Goal: Task Accomplishment & Management: Use online tool/utility

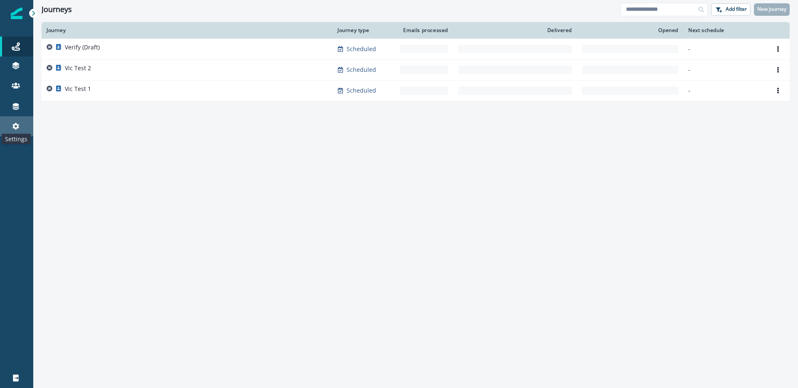
click at [16, 125] on icon at bounding box center [16, 126] width 8 height 8
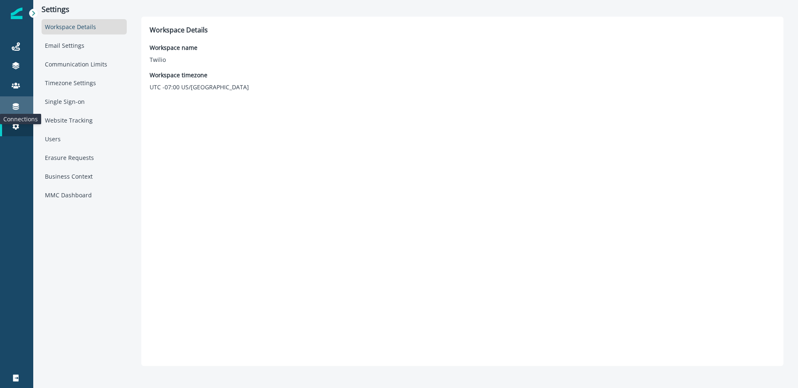
click at [15, 103] on icon at bounding box center [16, 106] width 6 height 7
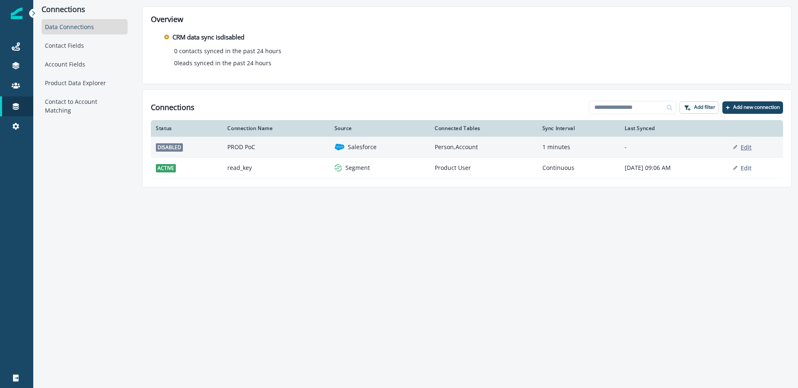
click at [750, 148] on p "Edit" at bounding box center [746, 147] width 11 height 8
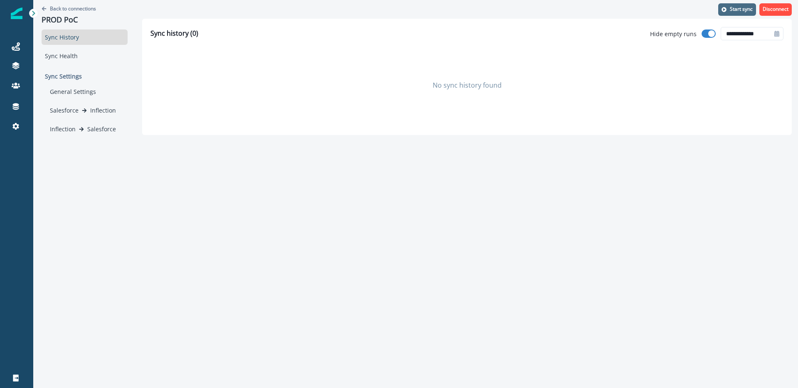
click at [729, 9] on button "Start sync" at bounding box center [737, 9] width 38 height 12
click at [80, 90] on div "General Settings" at bounding box center [87, 91] width 81 height 15
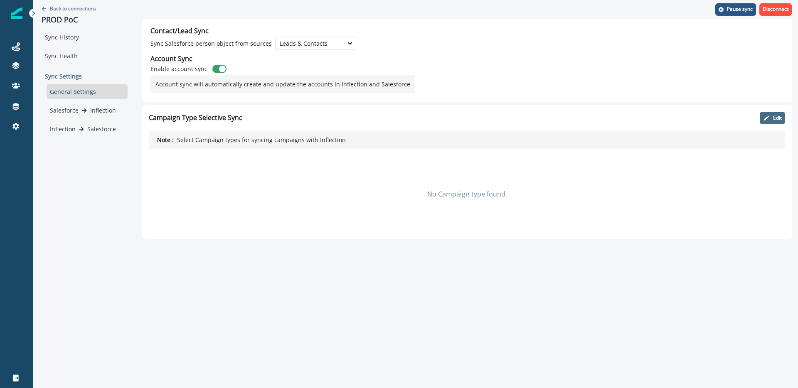
click at [765, 119] on icon "button" at bounding box center [766, 118] width 5 height 5
click at [729, 119] on icon "button" at bounding box center [727, 117] width 5 height 5
click at [54, 39] on div "Sync History" at bounding box center [85, 37] width 86 height 15
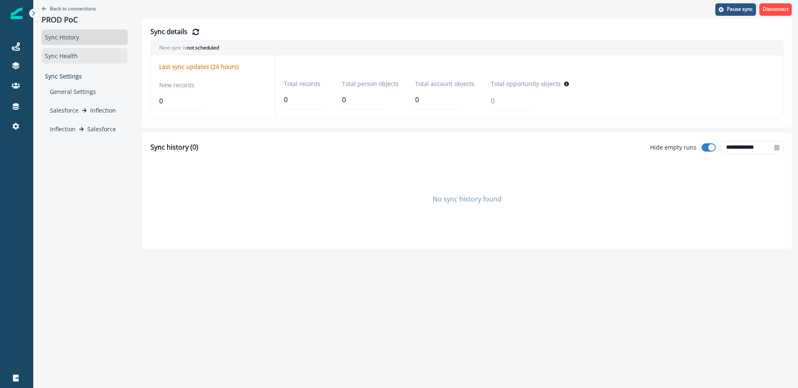
click at [86, 57] on div "Sync Health" at bounding box center [85, 55] width 86 height 15
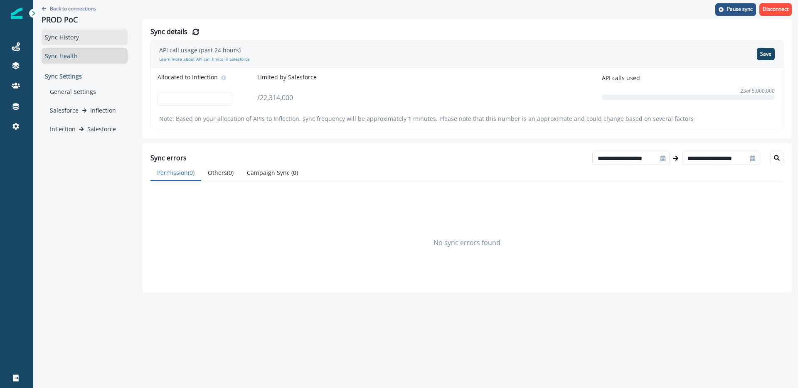
click at [86, 30] on div "Sync History" at bounding box center [85, 37] width 86 height 15
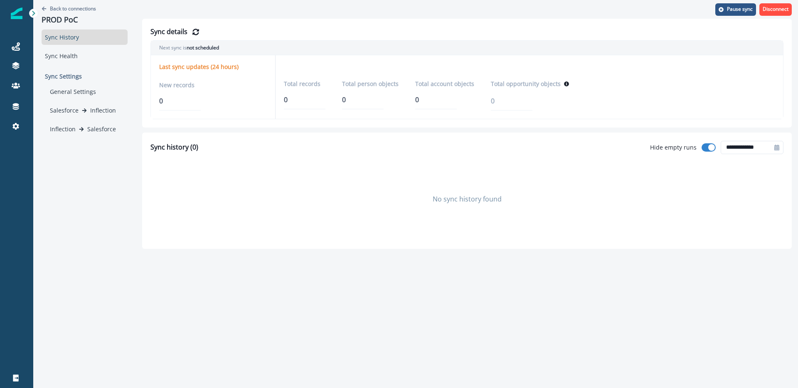
click at [76, 78] on p "Sync Settings" at bounding box center [85, 76] width 86 height 15
click at [76, 96] on div "General Settings" at bounding box center [87, 91] width 81 height 15
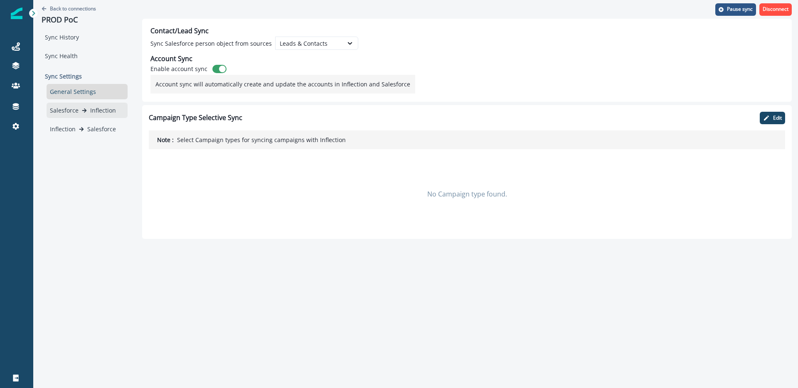
click at [80, 109] on div "Salesforce Inflection" at bounding box center [87, 110] width 74 height 9
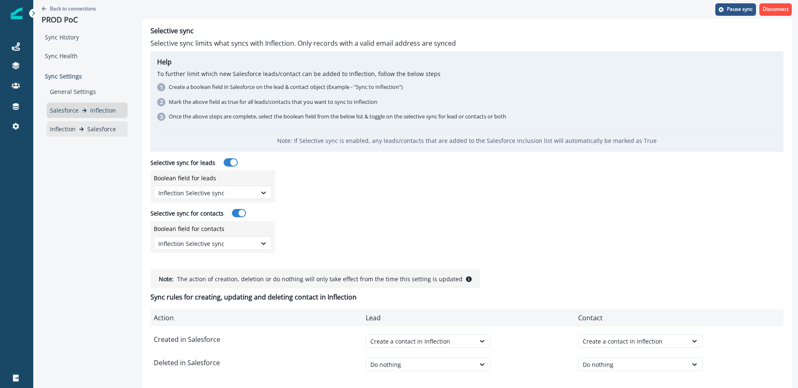
click at [84, 124] on div "Inflection Salesforce" at bounding box center [87, 128] width 81 height 15
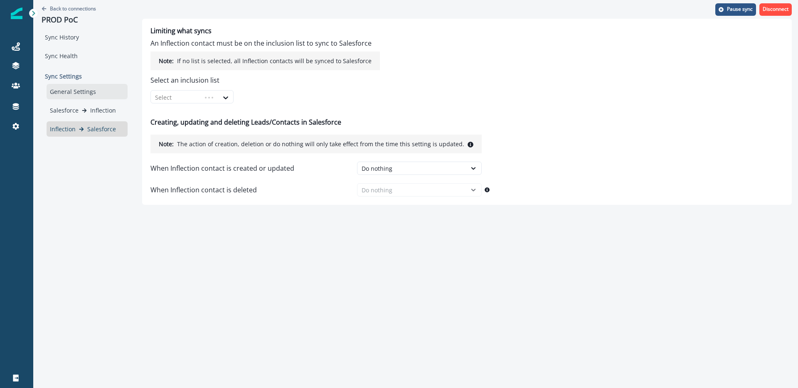
click at [70, 84] on div "General Settings" at bounding box center [87, 91] width 81 height 15
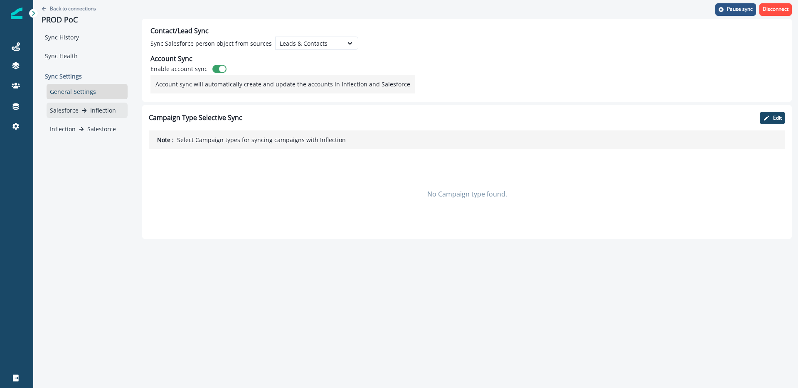
click at [104, 111] on p "Inflection" at bounding box center [103, 110] width 26 height 9
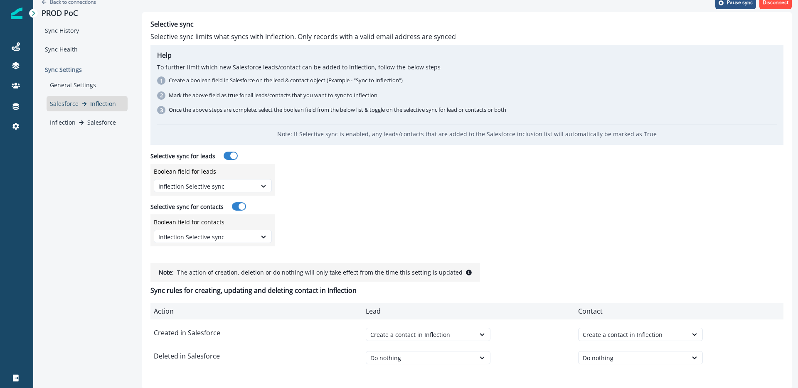
scroll to position [8, 0]
click at [79, 84] on div "General Settings" at bounding box center [87, 83] width 81 height 15
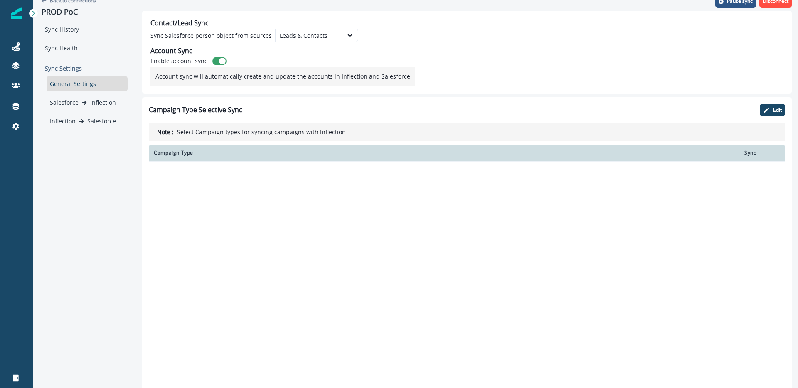
scroll to position [0, 0]
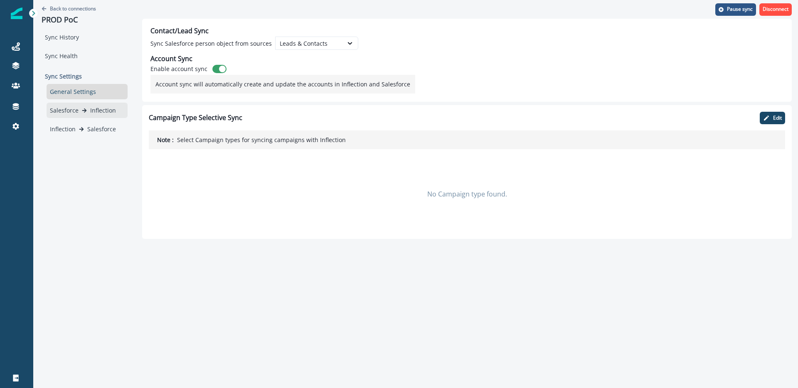
click at [91, 110] on p "Inflection" at bounding box center [103, 110] width 26 height 9
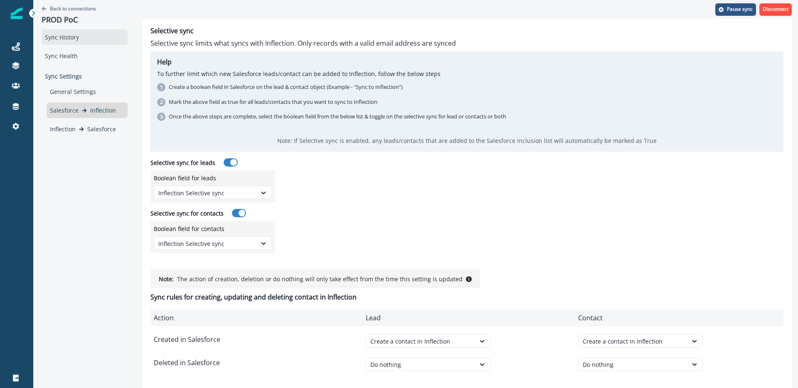
click at [69, 39] on div "Sync History" at bounding box center [85, 37] width 86 height 15
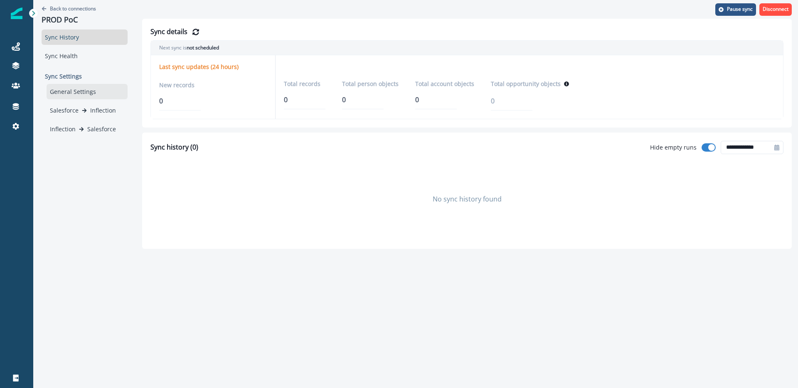
click at [66, 91] on div "General Settings" at bounding box center [87, 91] width 81 height 15
